Goal: Information Seeking & Learning: Learn about a topic

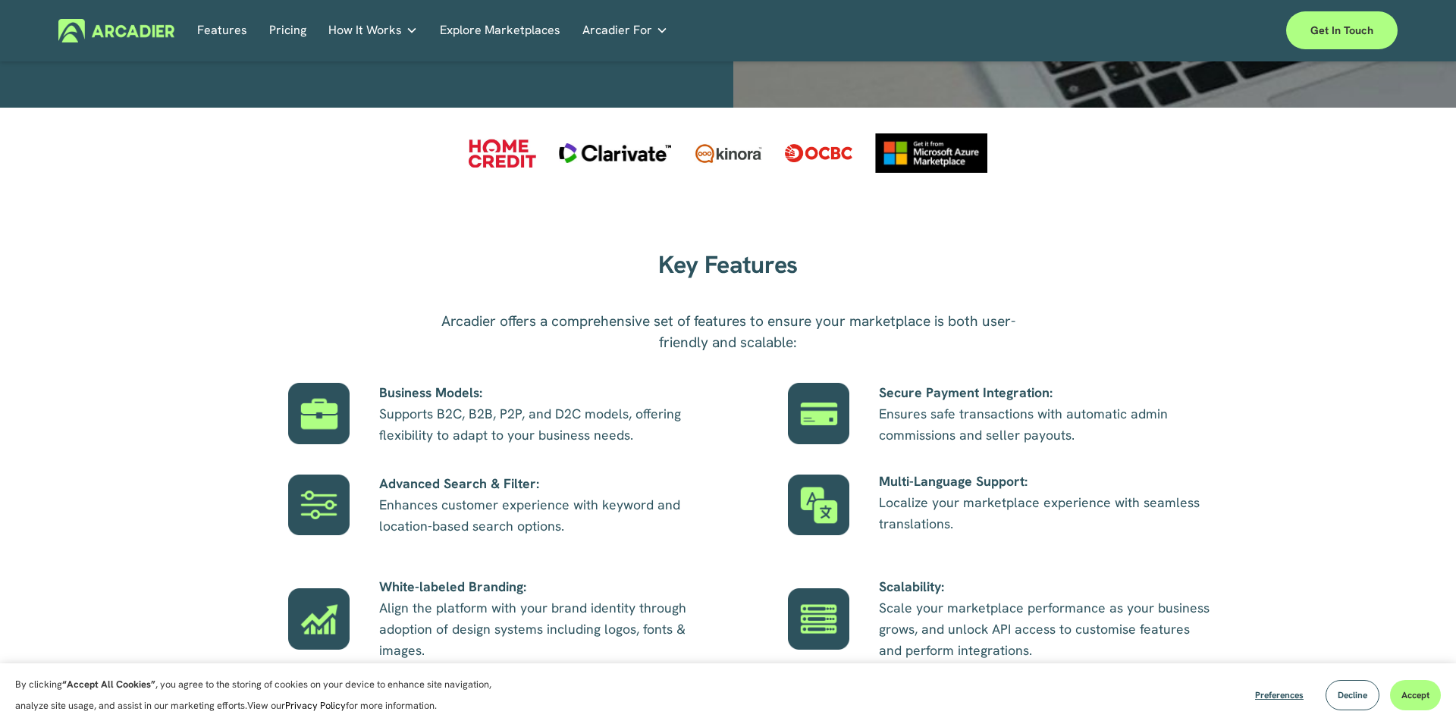
scroll to position [855, 0]
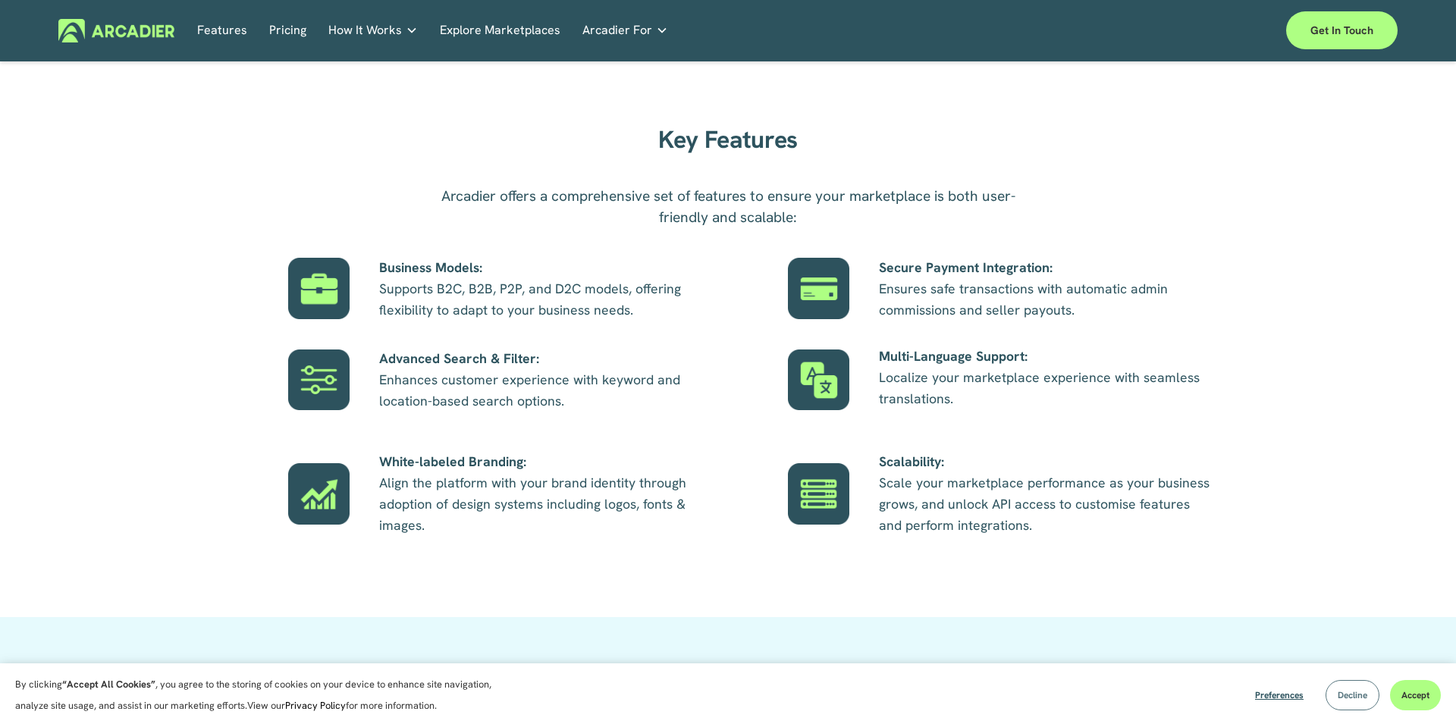
click at [1368, 696] on button "Decline" at bounding box center [1352, 695] width 54 height 30
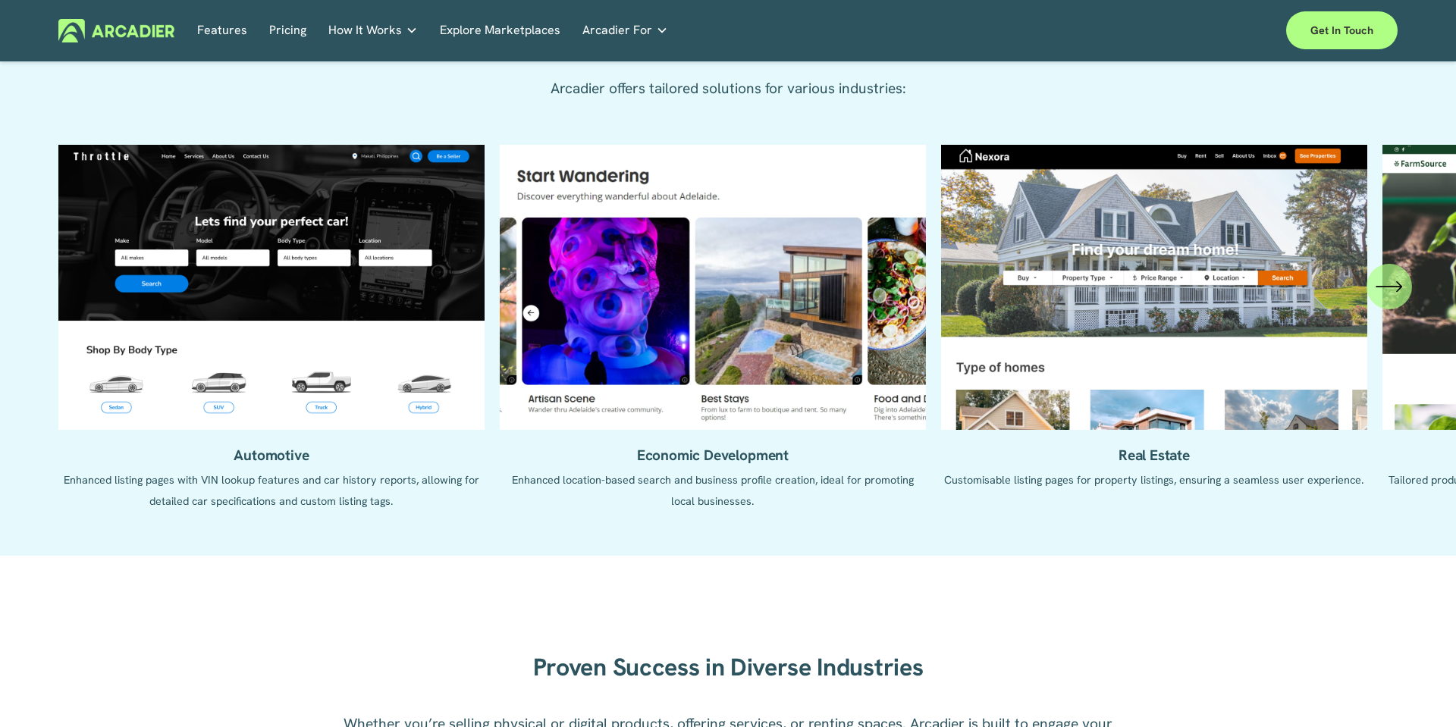
click at [337, 297] on ul "Automotive Enhanced listing pages with VIN lookup features and car history repo…" at bounding box center [727, 339] width 1339 height 388
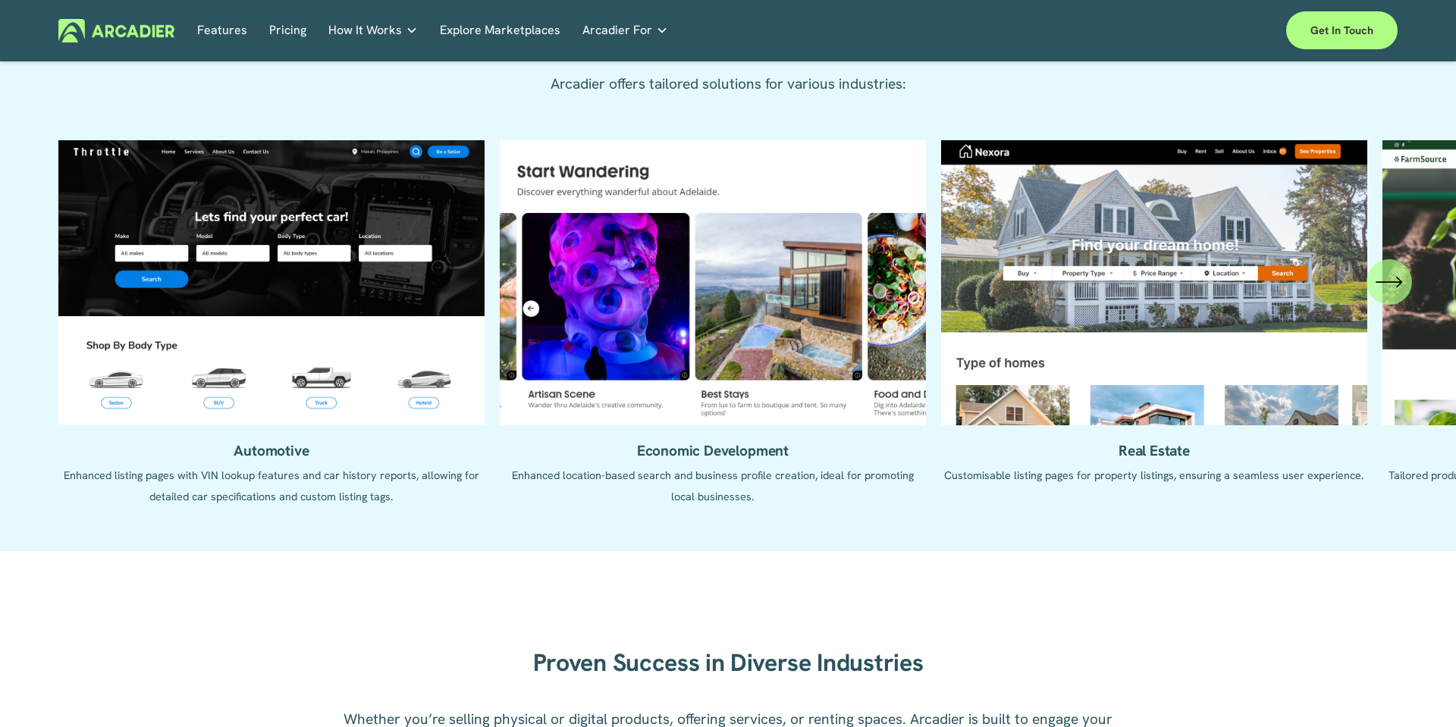
click at [1083, 293] on ul "Automotive Enhanced listing pages with VIN lookup features and car history repo…" at bounding box center [727, 334] width 1339 height 388
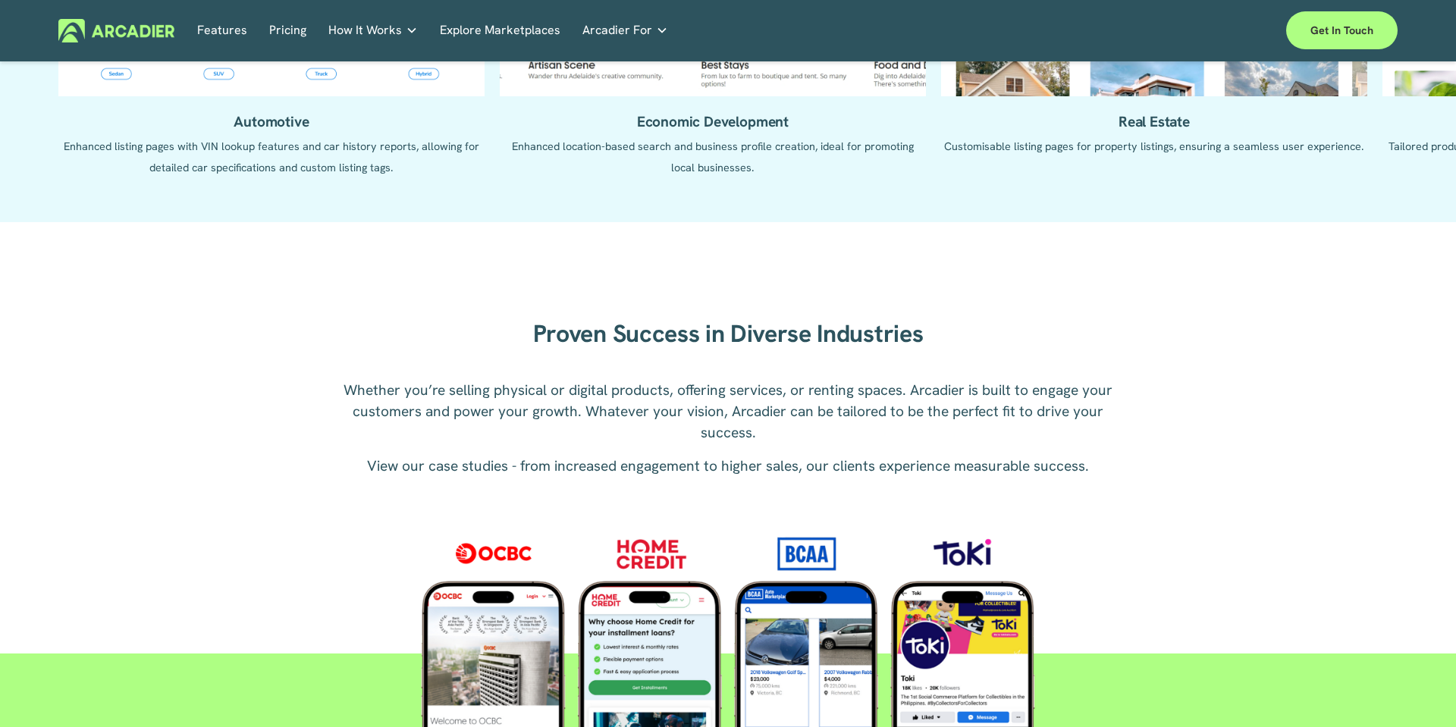
scroll to position [2027, 0]
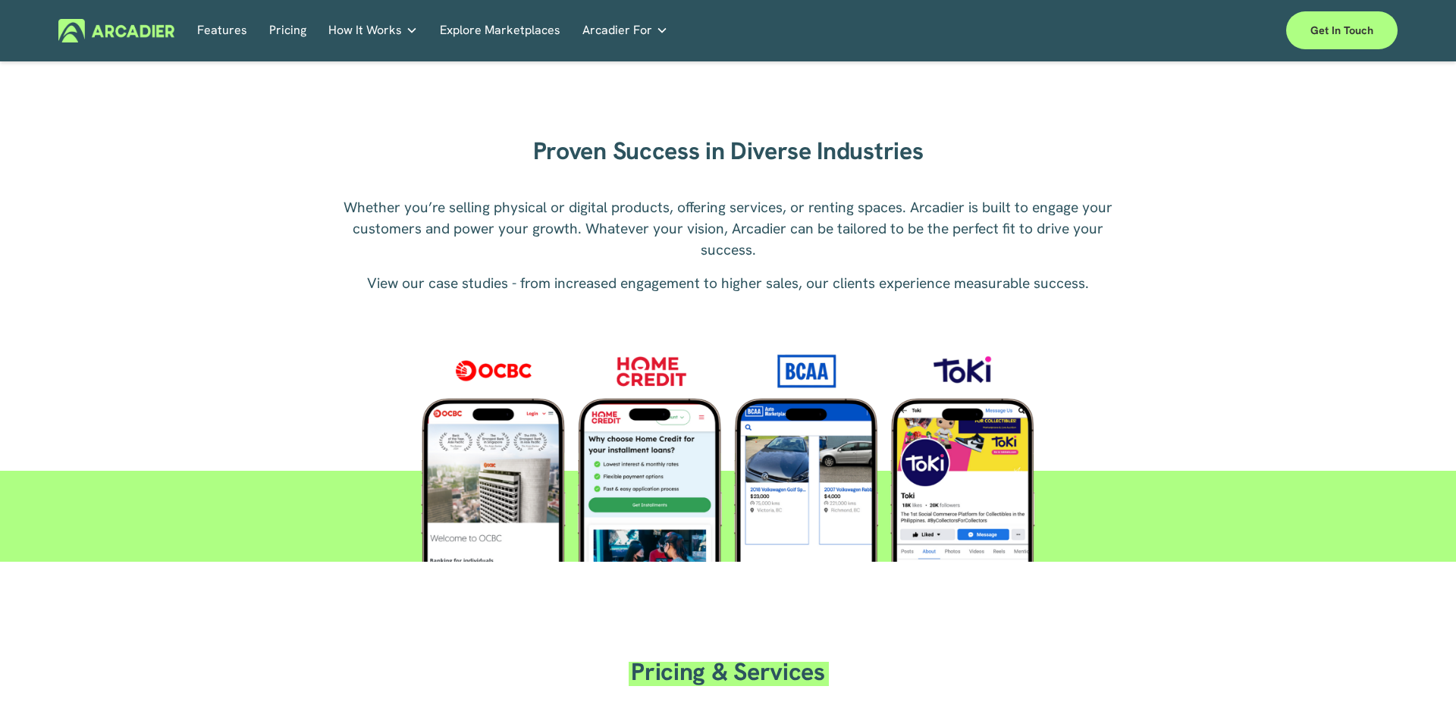
click at [291, 38] on link "Pricing" at bounding box center [287, 31] width 37 height 24
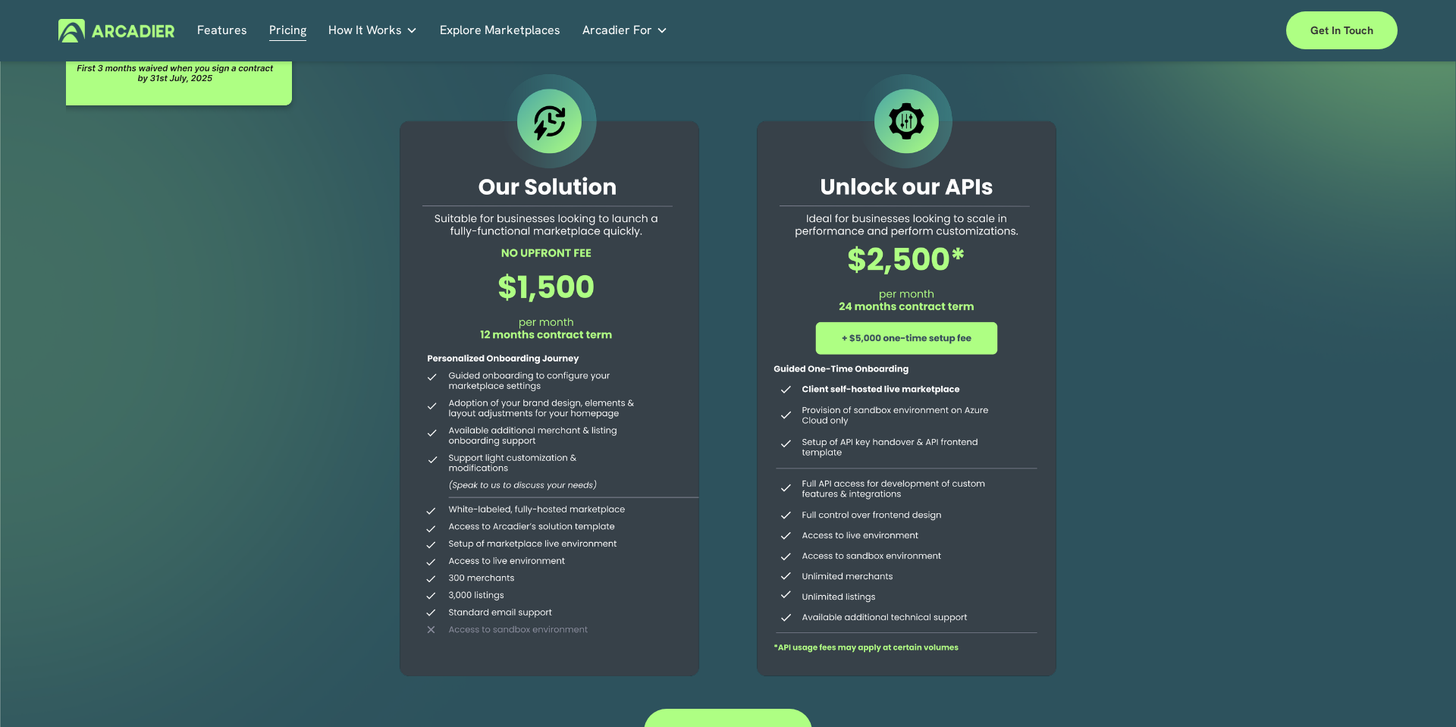
scroll to position [156, 0]
